Goal: Entertainment & Leisure: Consume media (video, audio)

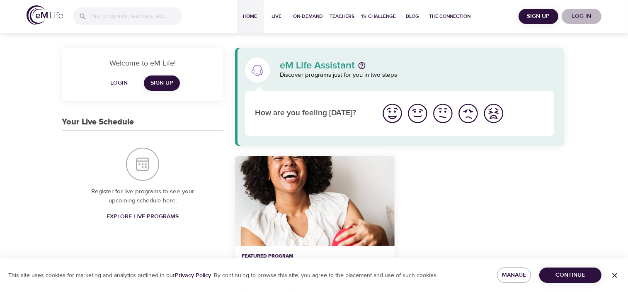
click at [581, 15] on span "Log in" at bounding box center [581, 16] width 33 height 10
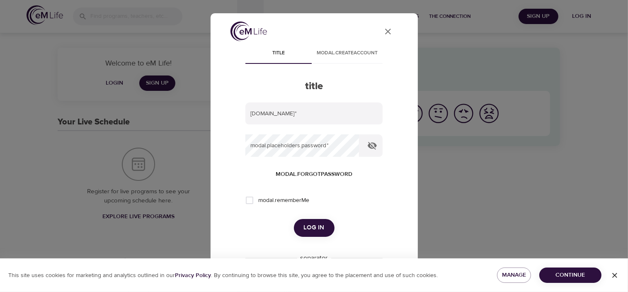
type input "[EMAIL_ADDRESS][DOMAIN_NAME]"
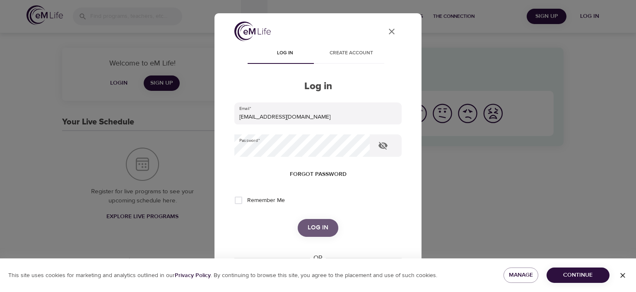
click at [308, 232] on span "Log in" at bounding box center [318, 227] width 21 height 11
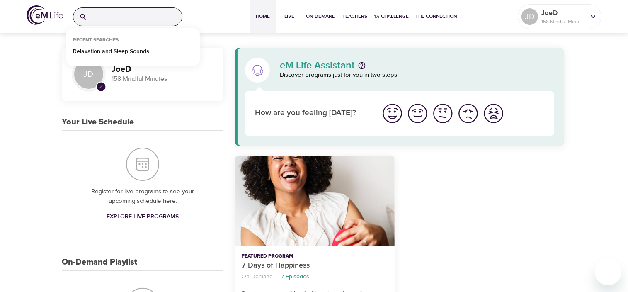
click at [124, 20] on input "search" at bounding box center [136, 17] width 91 height 18
click at [108, 52] on p "Relaxation and Sleep Sounds" at bounding box center [111, 53] width 76 height 12
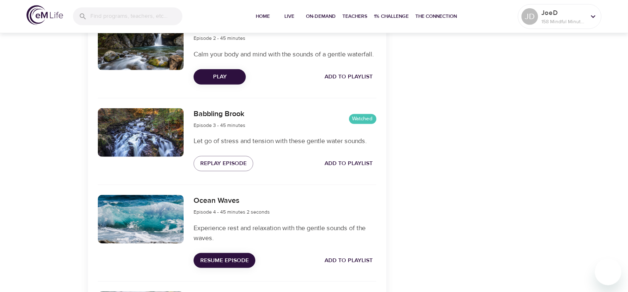
scroll to position [416, 0]
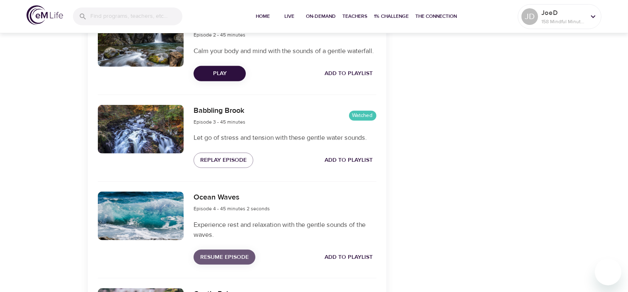
click at [219, 262] on span "Resume Episode" at bounding box center [224, 257] width 48 height 10
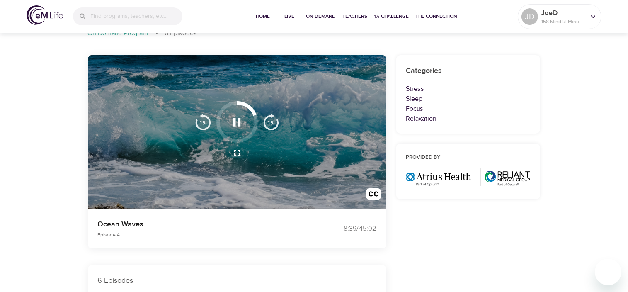
scroll to position [0, 0]
